Goal: Task Accomplishment & Management: Complete application form

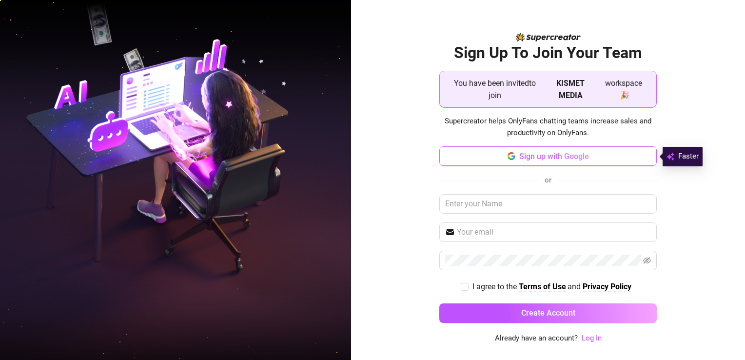
click at [420, 160] on span "Sign up with Google" at bounding box center [554, 156] width 70 height 9
